Goal: Information Seeking & Learning: Learn about a topic

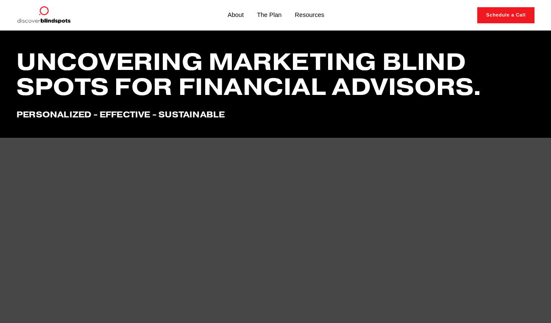
click at [319, 13] on link "Resources" at bounding box center [310, 15] width 30 height 11
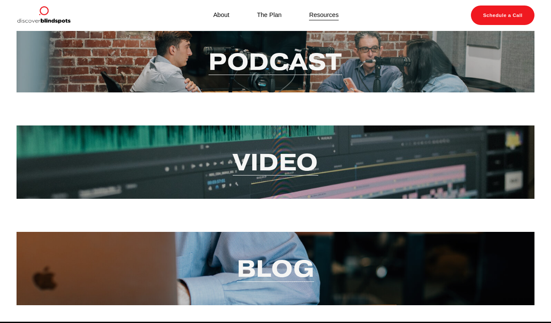
click at [266, 278] on link "Blog" at bounding box center [275, 268] width 77 height 30
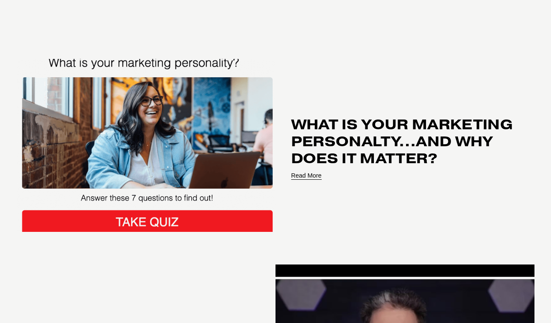
scroll to position [1230, 0]
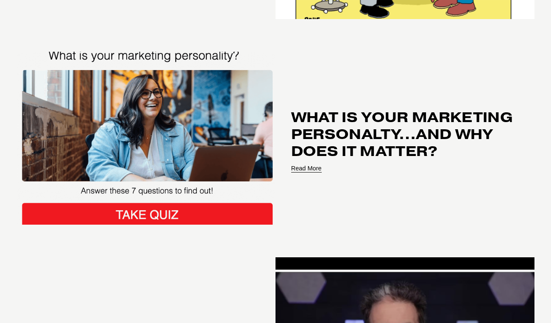
click at [329, 149] on link "What is your marketing personalty…and why does it matter?" at bounding box center [402, 134] width 222 height 52
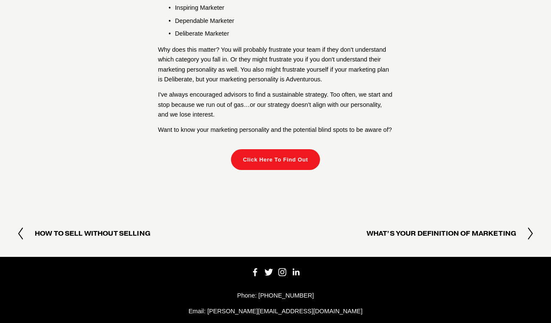
scroll to position [320, 0]
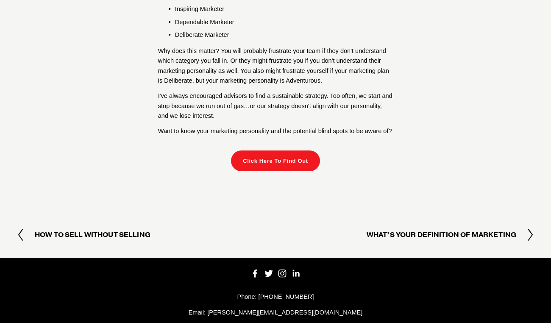
click at [297, 162] on link "Click Here To Find Out" at bounding box center [275, 160] width 89 height 21
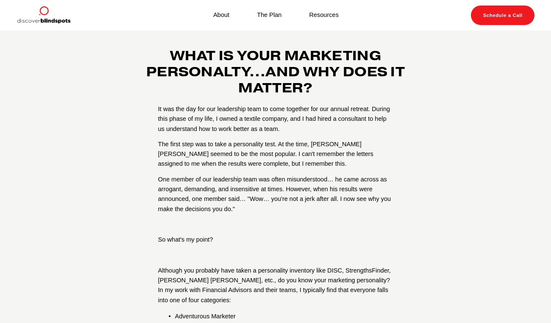
scroll to position [0, 0]
